Goal: Transaction & Acquisition: Subscribe to service/newsletter

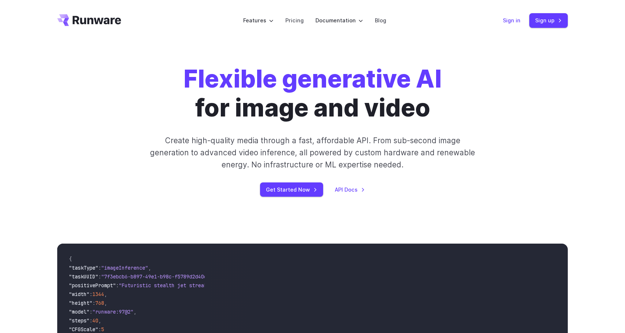
click at [510, 23] on link "Sign in" at bounding box center [512, 20] width 18 height 8
click at [507, 24] on link "Sign in" at bounding box center [512, 20] width 18 height 8
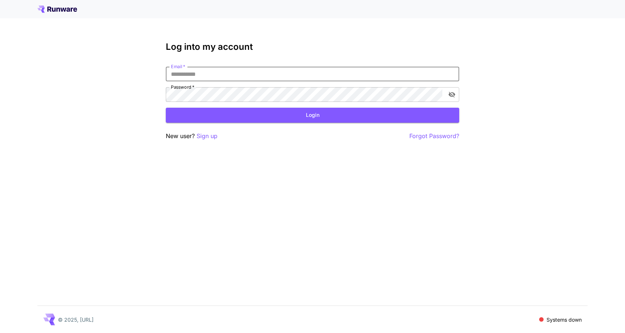
click at [276, 67] on input "Email   *" at bounding box center [312, 74] width 293 height 15
click at [209, 136] on p "Sign up" at bounding box center [207, 136] width 21 height 9
